Goal: Information Seeking & Learning: Learn about a topic

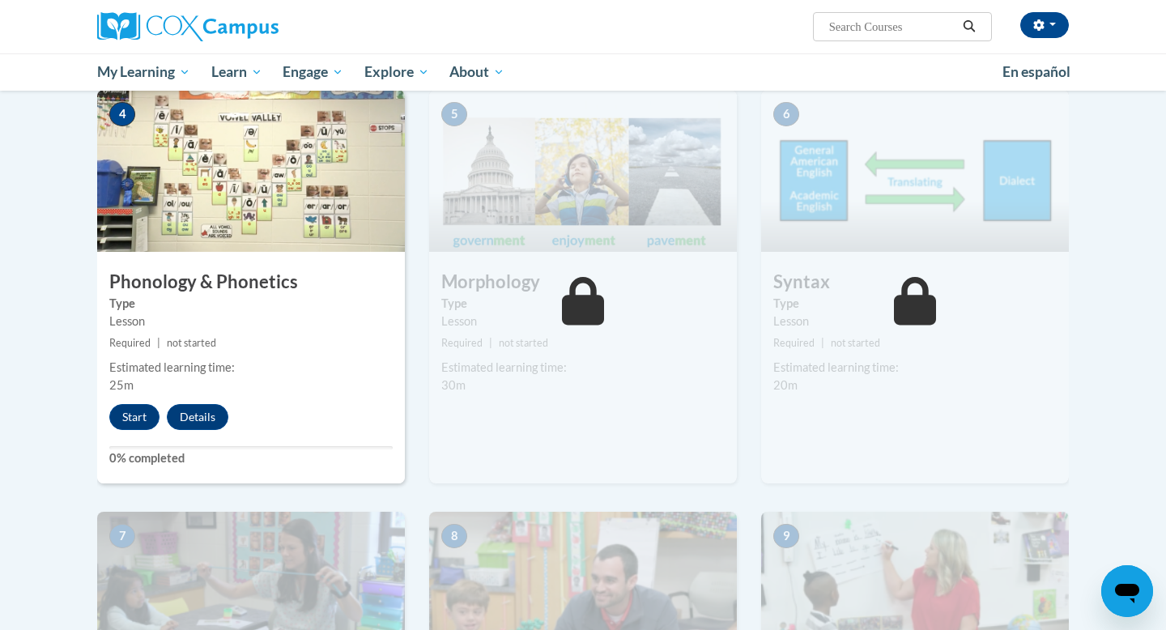
scroll to position [808, 0]
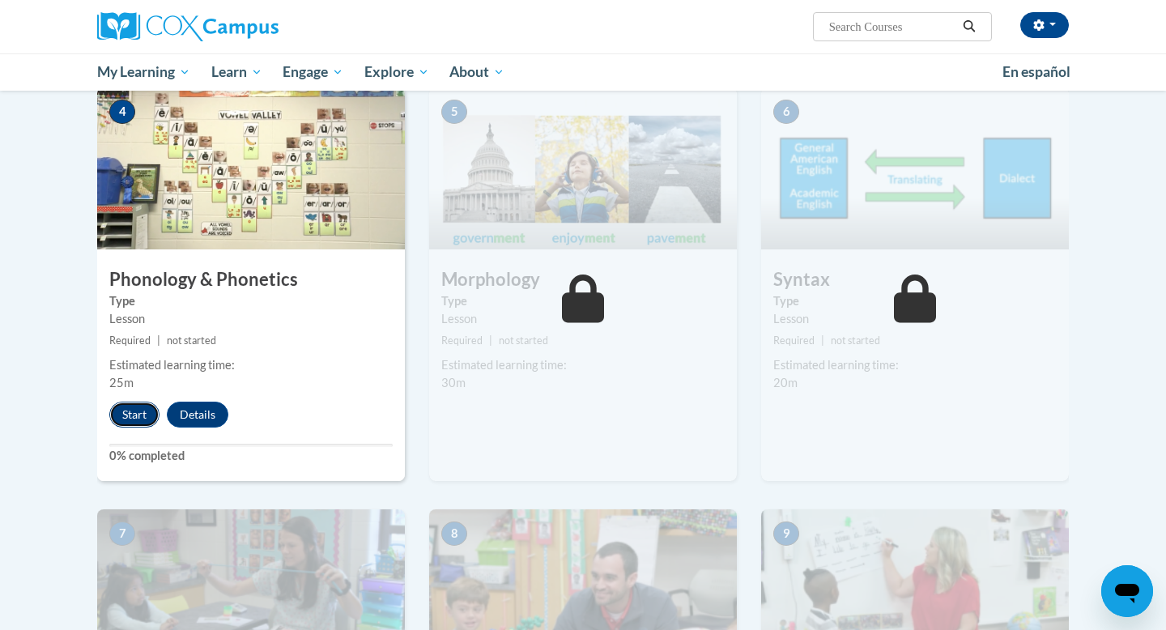
click at [136, 416] on button "Start" at bounding box center [134, 415] width 50 height 26
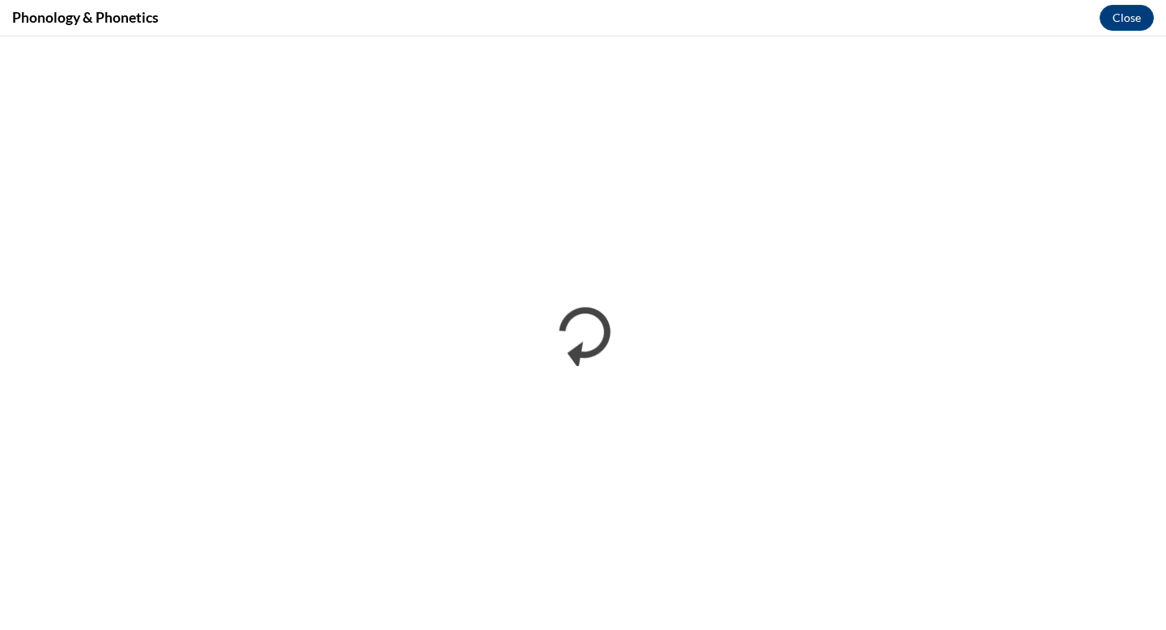
scroll to position [0, 0]
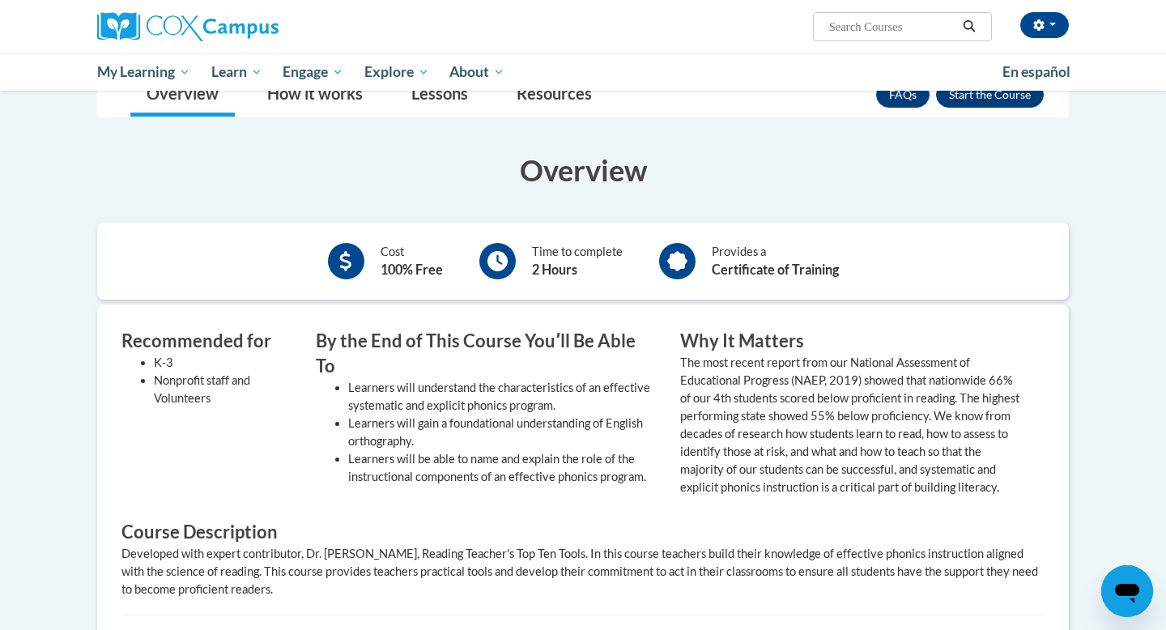
scroll to position [270, 0]
